Goal: Information Seeking & Learning: Learn about a topic

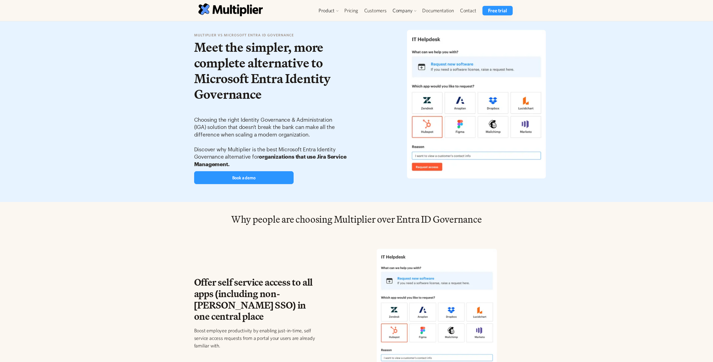
click at [318, 111] on div "multiplier vs Microsoft Entra ID governance Meet the simpler, more complete alt…" at bounding box center [272, 111] width 156 height 159
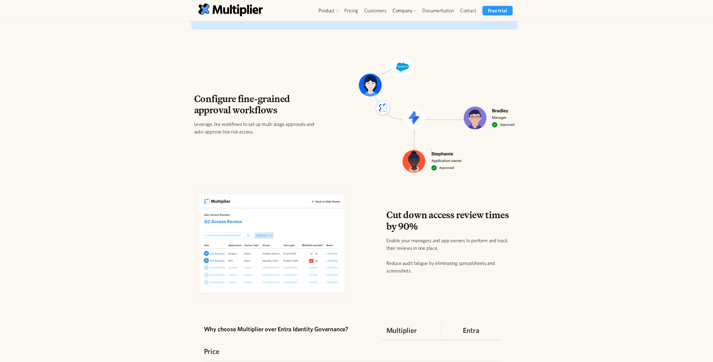
scroll to position [541, 0]
drag, startPoint x: 197, startPoint y: 121, endPoint x: 267, endPoint y: 128, distance: 70.4
click at [267, 128] on div "Configure fine-grained approval workflows Leverage Jira workflows to set up mul…" at bounding box center [258, 117] width 128 height 47
click at [267, 128] on p "Leverage Jira workflows to set up multi stage approvals and auto-approve low ri…" at bounding box center [258, 128] width 128 height 15
drag, startPoint x: 261, startPoint y: 133, endPoint x: 198, endPoint y: 122, distance: 63.9
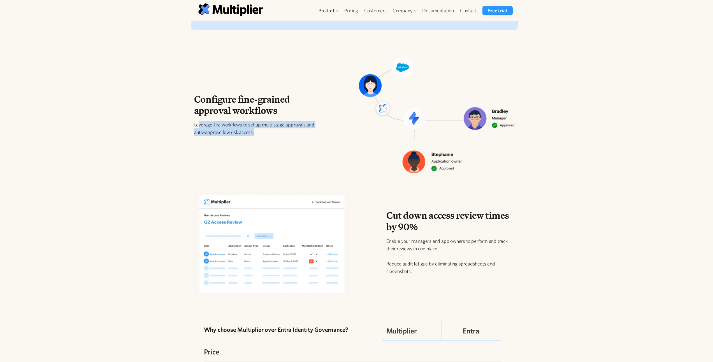
click at [198, 122] on p "Leverage Jira workflows to set up multi stage approvals and auto-approve low ri…" at bounding box center [258, 128] width 128 height 15
click at [234, 128] on p "Leverage Jira workflows to set up multi stage approvals and auto-approve low ri…" at bounding box center [258, 128] width 128 height 15
click at [298, 144] on div "Configure fine-grained approval workflows Leverage Jira workflows to set up mul…" at bounding box center [355, 117] width 330 height 121
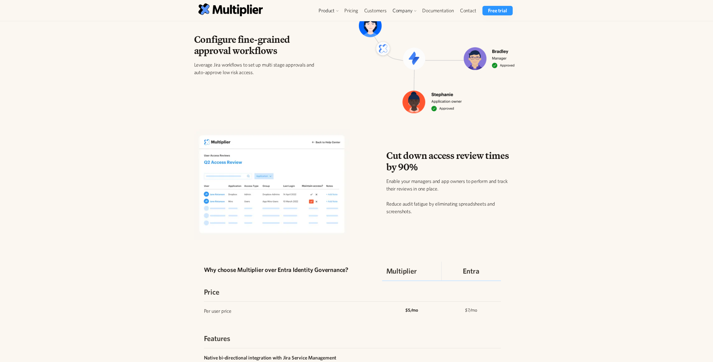
scroll to position [546, 0]
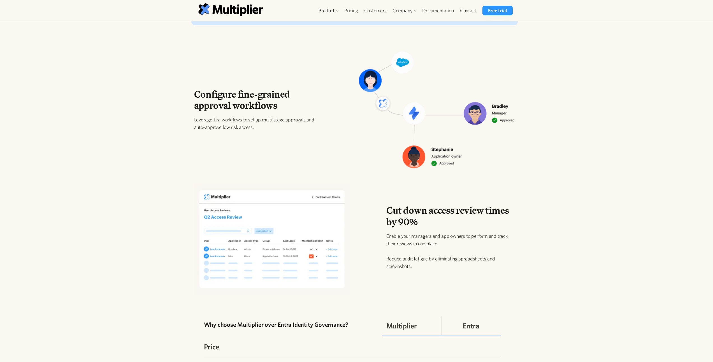
click at [325, 172] on div "Configure fine-grained approval workflows Leverage Jira workflows to set up mul…" at bounding box center [355, 112] width 330 height 121
click at [318, 149] on div "Configure fine-grained approval workflows Leverage Jira workflows to set up mul…" at bounding box center [355, 112] width 330 height 121
click at [263, 127] on p "Leverage Jira workflows to set up multi stage approvals and auto-approve low ri…" at bounding box center [258, 123] width 128 height 15
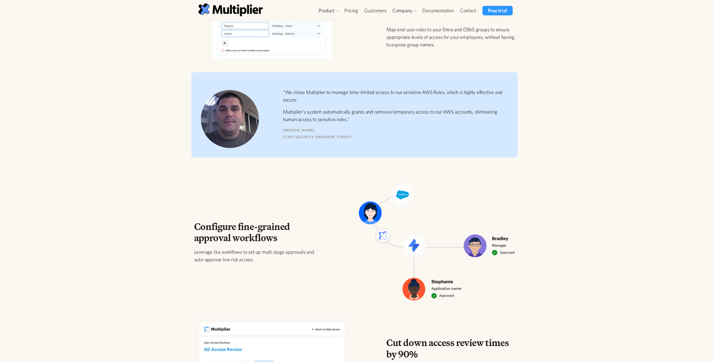
scroll to position [329, 0]
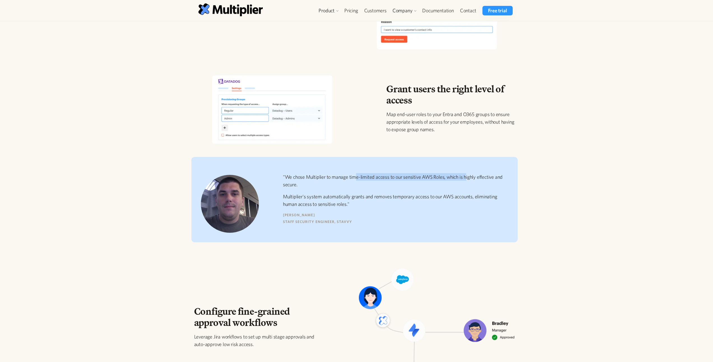
drag, startPoint x: 360, startPoint y: 178, endPoint x: 468, endPoint y: 181, distance: 108.1
click at [468, 181] on p ""We chose Multiplier to manage time-limited access to our sensitive AWS Roles, …" at bounding box center [393, 180] width 221 height 15
click at [413, 180] on p ""We chose Multiplier to manage time-limited access to our sensitive AWS Roles, …" at bounding box center [393, 180] width 221 height 15
drag, startPoint x: 367, startPoint y: 177, endPoint x: 433, endPoint y: 181, distance: 66.2
click at [433, 181] on p ""We chose Multiplier to manage time-limited access to our sensitive AWS Roles, …" at bounding box center [393, 180] width 221 height 15
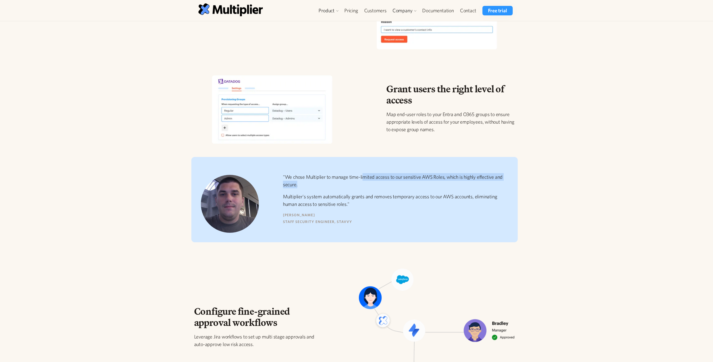
click at [433, 181] on p ""We chose Multiplier to manage time-limited access to our sensitive AWS Roles, …" at bounding box center [393, 180] width 221 height 15
click at [384, 184] on p ""We chose Multiplier to manage time-limited access to our sensitive AWS Roles, …" at bounding box center [393, 180] width 221 height 15
drag, startPoint x: 338, startPoint y: 197, endPoint x: 394, endPoint y: 200, distance: 57.0
click at [394, 200] on p "Multiplier's system automatically grants and removes temporary access to our AW…" at bounding box center [393, 200] width 221 height 15
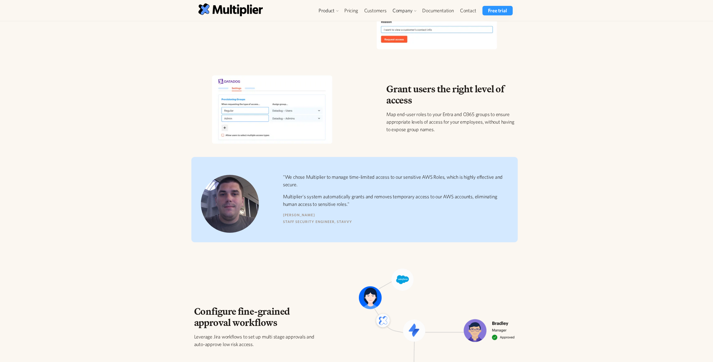
click at [390, 202] on p "Multiplier's system automatically grants and removes temporary access to our AW…" at bounding box center [393, 200] width 221 height 15
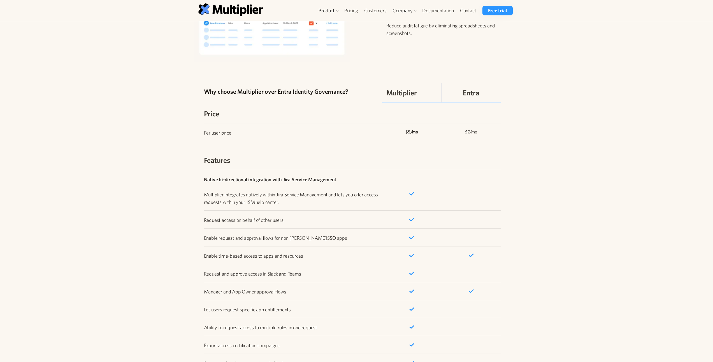
scroll to position [866, 0]
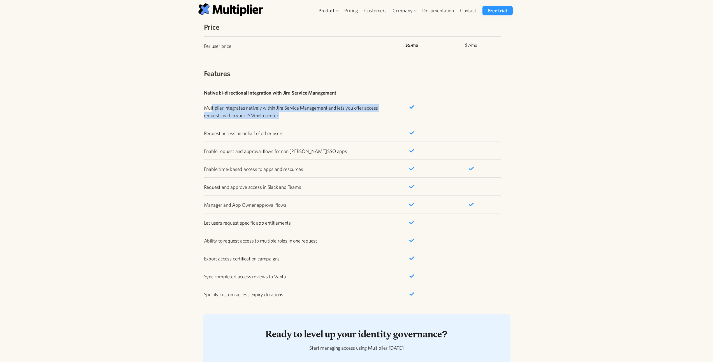
drag, startPoint x: 211, startPoint y: 109, endPoint x: 287, endPoint y: 114, distance: 75.8
click at [287, 114] on p "Native bi-directional integration with Jira Service Management ‍ Multiplier int…" at bounding box center [293, 104] width 178 height 30
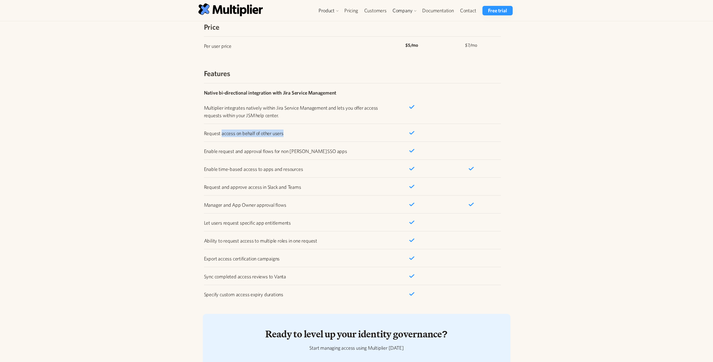
drag, startPoint x: 228, startPoint y: 130, endPoint x: 284, endPoint y: 130, distance: 55.7
click at [284, 130] on p "Request access on behalf of other users" at bounding box center [293, 134] width 178 height 8
drag, startPoint x: 250, startPoint y: 148, endPoint x: 325, endPoint y: 150, distance: 75.4
click at [325, 150] on p "Enable request and approval flows for non SAML SSO apps" at bounding box center [293, 152] width 178 height 8
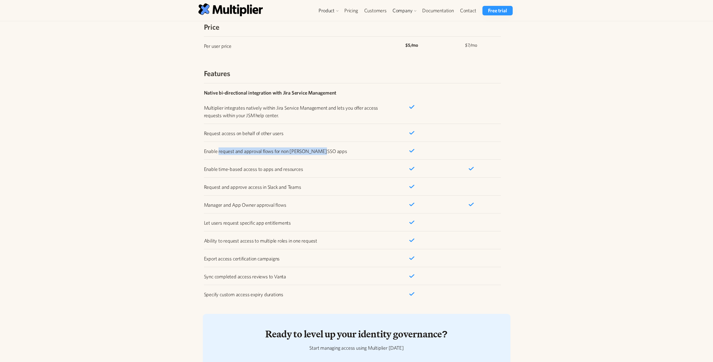
drag, startPoint x: 220, startPoint y: 151, endPoint x: 354, endPoint y: 152, distance: 134.4
click at [354, 152] on p "Enable request and approval flows for non SAML SSO apps" at bounding box center [293, 152] width 178 height 8
drag, startPoint x: 309, startPoint y: 150, endPoint x: 357, endPoint y: 148, distance: 48.2
click at [357, 148] on p "Enable request and approval flows for non SAML SSO apps" at bounding box center [293, 152] width 178 height 8
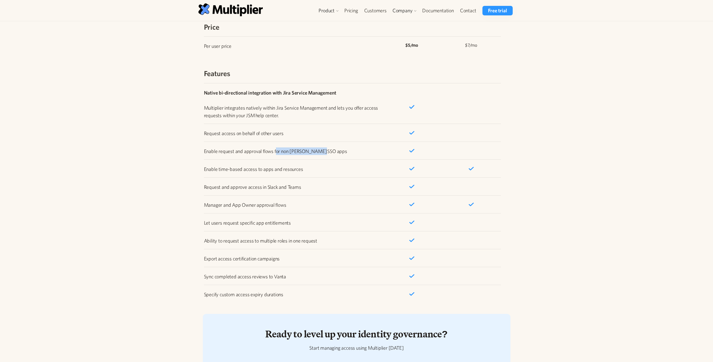
click at [357, 148] on p "Enable request and approval flows for non SAML SSO apps" at bounding box center [293, 152] width 178 height 8
drag, startPoint x: 265, startPoint y: 166, endPoint x: 316, endPoint y: 166, distance: 51.0
click at [316, 166] on p "Enable time-based access to apps and resources" at bounding box center [293, 170] width 178 height 8
drag, startPoint x: 240, startPoint y: 187, endPoint x: 311, endPoint y: 186, distance: 70.3
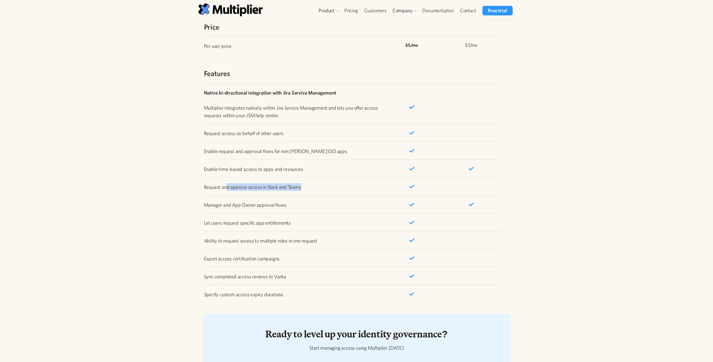
click at [311, 186] on p "Request and approve access in Slack and Teams" at bounding box center [293, 187] width 178 height 8
drag, startPoint x: 238, startPoint y: 188, endPoint x: 318, endPoint y: 188, distance: 79.8
click at [318, 188] on p "Request and approve access in Slack and Teams" at bounding box center [293, 187] width 178 height 8
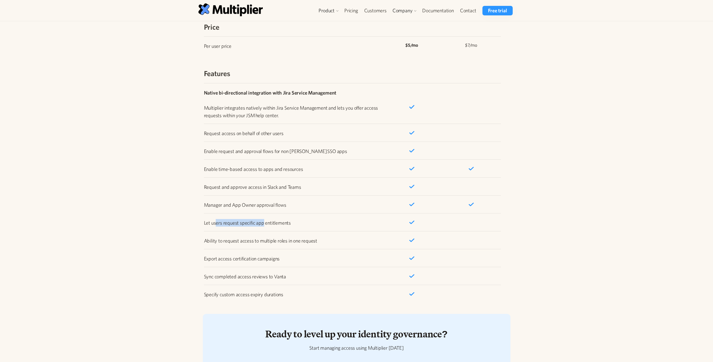
drag, startPoint x: 215, startPoint y: 224, endPoint x: 295, endPoint y: 229, distance: 79.7
click at [290, 228] on div "Let users request specific app entitlements" at bounding box center [352, 222] width 297 height 18
click at [295, 229] on div "Let users request specific app entitlements" at bounding box center [352, 222] width 297 height 18
drag, startPoint x: 213, startPoint y: 207, endPoint x: 289, endPoint y: 208, distance: 75.9
click at [289, 208] on p "Manager and App Owner approval flows" at bounding box center [293, 205] width 178 height 8
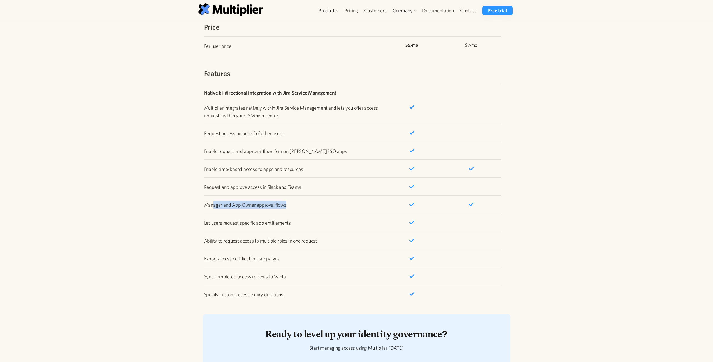
click at [289, 208] on p "Manager and App Owner approval flows" at bounding box center [293, 205] width 178 height 8
drag, startPoint x: 300, startPoint y: 207, endPoint x: 178, endPoint y: 208, distance: 121.8
click at [178, 208] on section "Why choose Multiplier over Entra Identity Governance? Multiplier Entra Price Pe…" at bounding box center [356, 147] width 713 height 312
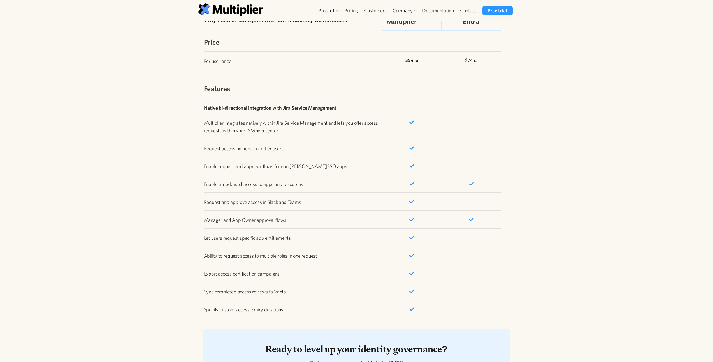
scroll to position [851, 0]
drag, startPoint x: 232, startPoint y: 268, endPoint x: 280, endPoint y: 274, distance: 47.8
click at [280, 274] on div "Export access certification campaigns" at bounding box center [352, 274] width 297 height 18
click at [280, 274] on p "Export access certification campaigns" at bounding box center [293, 275] width 178 height 8
drag, startPoint x: 202, startPoint y: 295, endPoint x: 313, endPoint y: 294, distance: 110.6
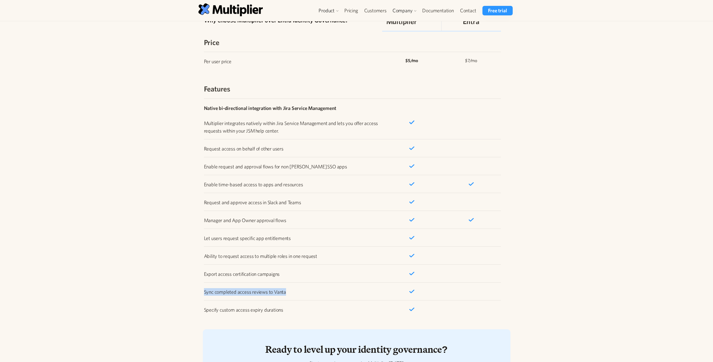
click at [313, 294] on div "Why choose Multiplier over Entra Identity Governance? Multiplier Entra Price Pe…" at bounding box center [354, 162] width 321 height 312
click at [313, 294] on p "Sync completed access reviews to Vanta" at bounding box center [293, 292] width 178 height 8
drag, startPoint x: 229, startPoint y: 311, endPoint x: 304, endPoint y: 309, distance: 75.4
click at [301, 309] on p "Specify custom access expiry durations" at bounding box center [293, 310] width 178 height 8
click at [304, 309] on p "Specify custom access expiry durations" at bounding box center [293, 310] width 178 height 8
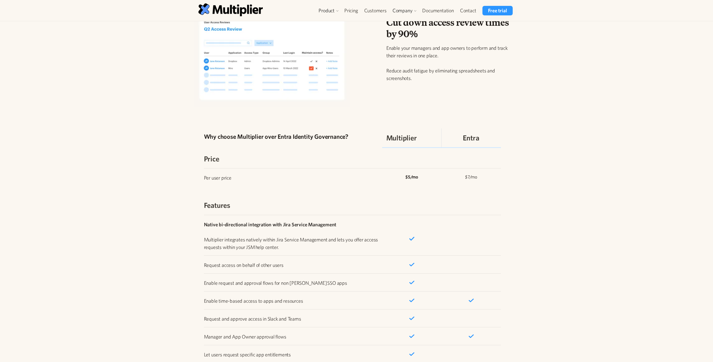
scroll to position [0, 0]
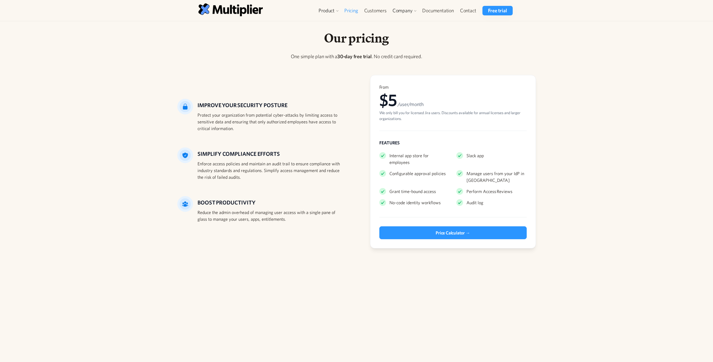
click at [453, 116] on div "We only bill you for licensed Jira users. Discounts available for annual licens…" at bounding box center [452, 116] width 147 height 12
click at [345, 46] on link "Orchestration" at bounding box center [340, 45] width 43 height 10
drag, startPoint x: 50, startPoint y: 106, endPoint x: 48, endPoint y: 76, distance: 30.6
click at [50, 107] on div "Our pricing One simple plan with a 30-day free trial . No credit card required.…" at bounding box center [356, 146] width 713 height 250
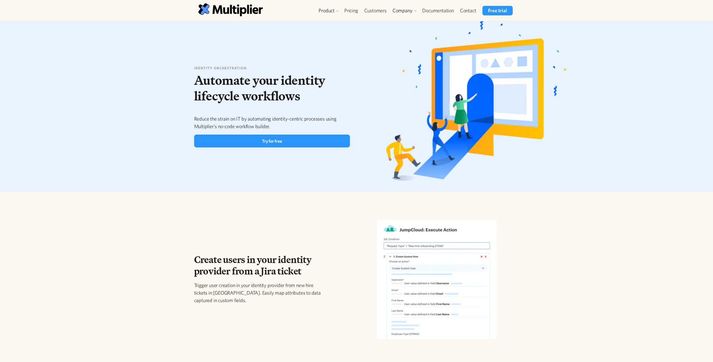
click at [304, 86] on h1 "Automate your identity lifecycle workflows" at bounding box center [272, 89] width 156 height 32
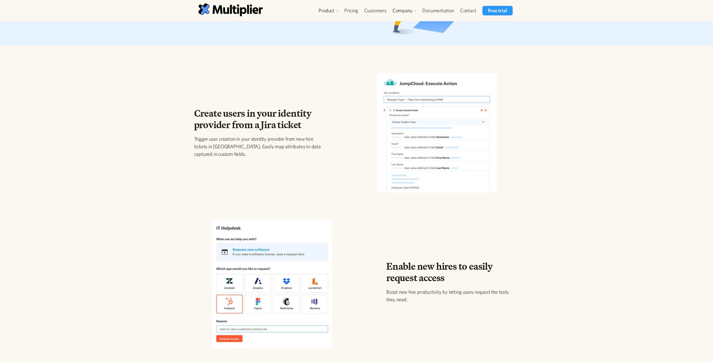
click at [281, 127] on span "Create users in your identity provider from a Jira ticket" at bounding box center [252, 119] width 117 height 26
click at [282, 139] on p "Trigger user creation in your identity provider from new hire tickets in [GEOGR…" at bounding box center [258, 146] width 128 height 23
click at [287, 149] on p "Trigger user creation in your identity provider from new hire tickets in [GEOGR…" at bounding box center [258, 146] width 128 height 23
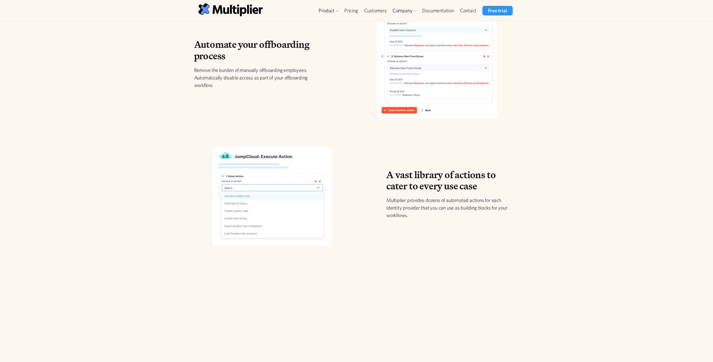
scroll to position [658, 0]
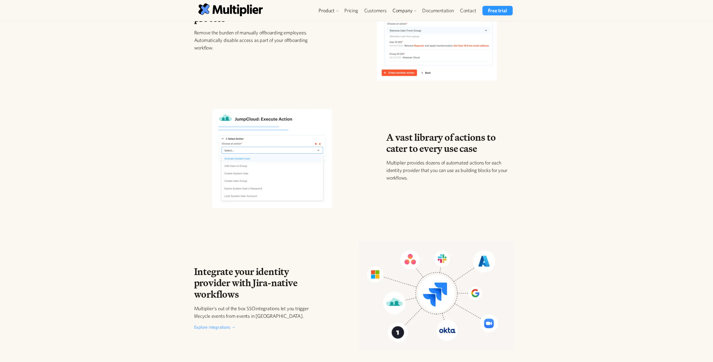
click at [459, 167] on p "Multiplier provides dozens of automated actions for each identity provider that…" at bounding box center [450, 170] width 128 height 23
click at [435, 169] on p "Multiplier provides dozens of automated actions for each identity provider that…" at bounding box center [450, 170] width 128 height 23
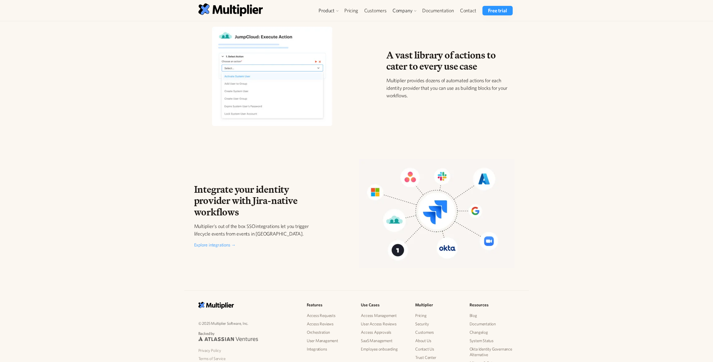
scroll to position [810, 0]
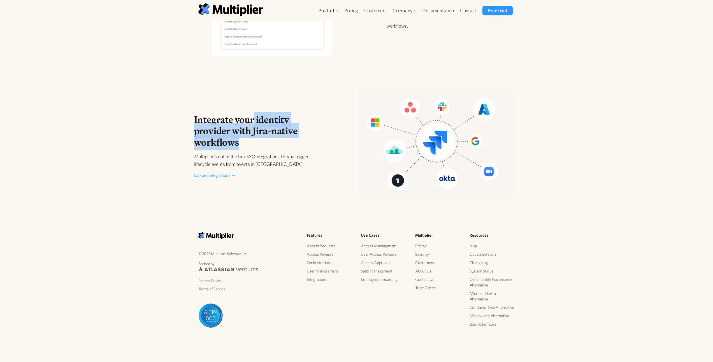
drag, startPoint x: 253, startPoint y: 120, endPoint x: 272, endPoint y: 145, distance: 31.1
click at [272, 145] on h2 "Integrate your identity provider with Jira-native workflows" at bounding box center [258, 131] width 128 height 34
click at [272, 146] on h2 "Integrate your identity provider with Jira-native workflows" at bounding box center [258, 131] width 128 height 34
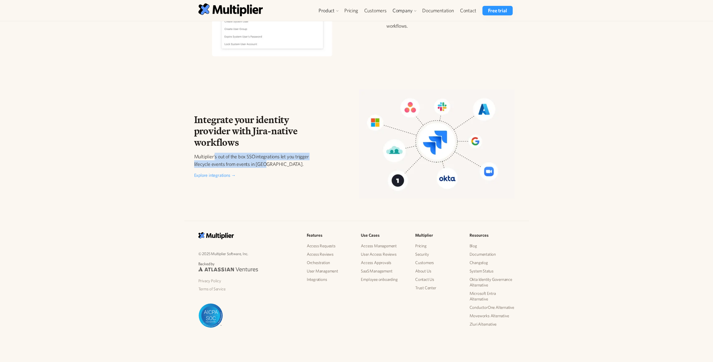
drag, startPoint x: 216, startPoint y: 155, endPoint x: 263, endPoint y: 162, distance: 47.6
click at [263, 162] on p "Multiplier's out of the box SSO integrations let you trigger lifecycle events f…" at bounding box center [258, 160] width 128 height 15
click at [271, 163] on p "Multiplier's out of the box SSO integrations let you trigger lifecycle events f…" at bounding box center [258, 160] width 128 height 15
click at [282, 167] on p "Multiplier's out of the box SSO integrations let you trigger lifecycle events f…" at bounding box center [258, 160] width 128 height 15
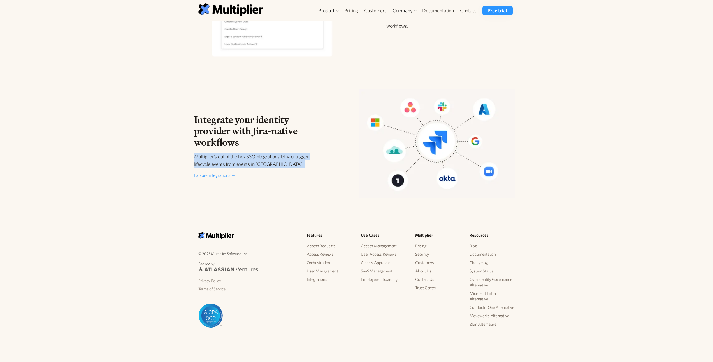
drag, startPoint x: 254, startPoint y: 164, endPoint x: 180, endPoint y: 151, distance: 74.4
click at [180, 151] on div "Integrate your identity provider with Jira-native workflows Multiplier's out of…" at bounding box center [356, 140] width 713 height 125
drag, startPoint x: 178, startPoint y: 153, endPoint x: 263, endPoint y: 161, distance: 85.2
click at [263, 161] on div "Integrate your identity provider with Jira-native workflows Multiplier's out of…" at bounding box center [356, 140] width 713 height 125
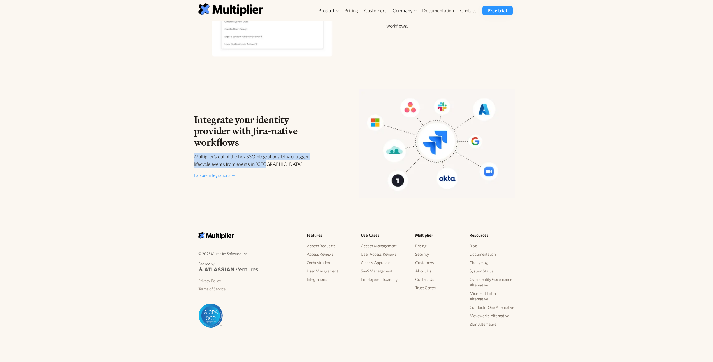
click at [263, 161] on p "Multiplier's out of the box SSO integrations let you trigger lifecycle events f…" at bounding box center [258, 160] width 128 height 15
click at [272, 162] on p "Multiplier's out of the box SSO integrations let you trigger lifecycle events f…" at bounding box center [258, 160] width 128 height 15
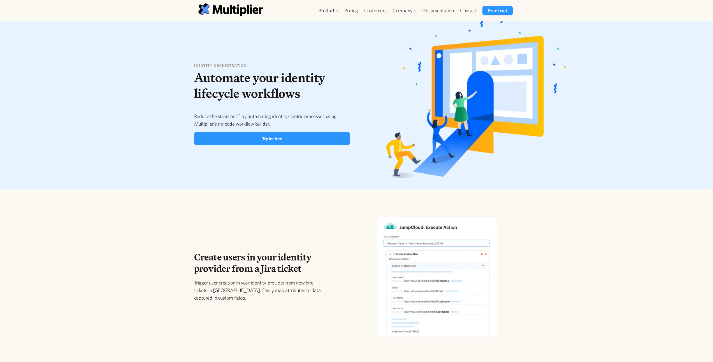
scroll to position [0, 0]
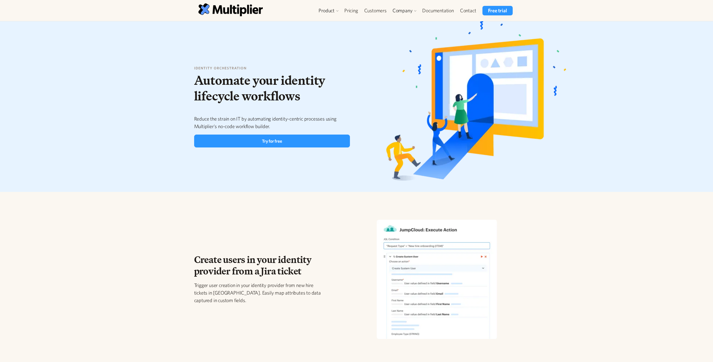
click at [288, 210] on div "Create users in your identity provider from a Jira ticket Trigger user creation…" at bounding box center [356, 276] width 713 height 146
click at [332, 10] on div "Product" at bounding box center [326, 10] width 16 height 7
click at [335, 46] on link "Orchestration" at bounding box center [340, 45] width 43 height 10
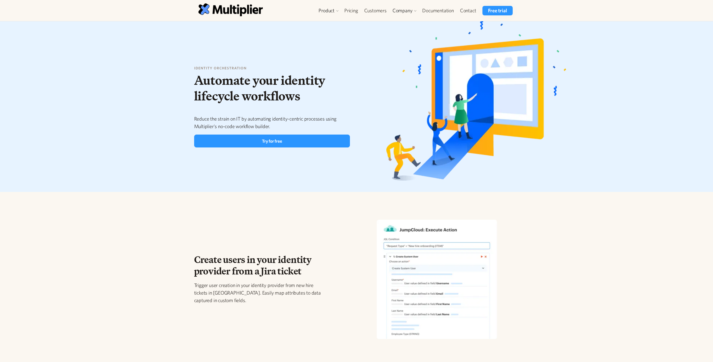
click at [238, 231] on div "Create users in your identity provider from a Jira ticket Trigger user creation…" at bounding box center [355, 282] width 330 height 134
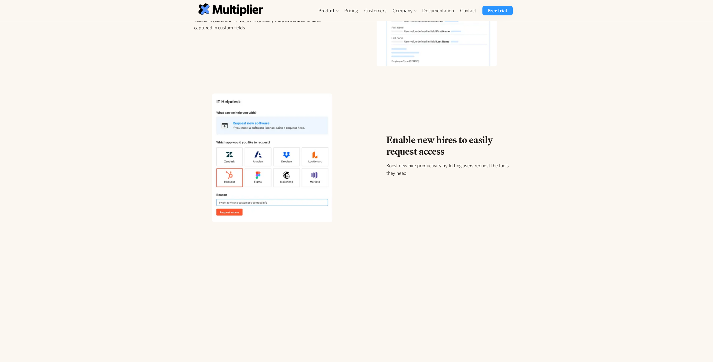
scroll to position [275, 0]
